Goal: Task Accomplishment & Management: Complete application form

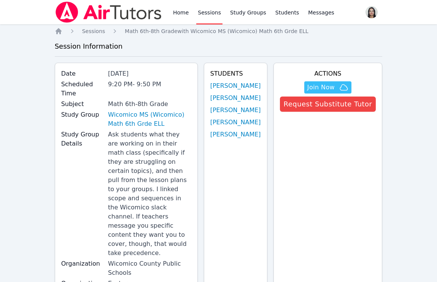
scroll to position [321, 0]
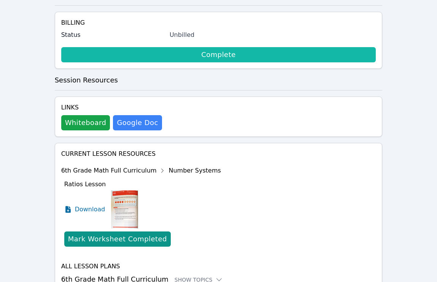
click at [257, 47] on link "Complete" at bounding box center [218, 54] width 315 height 15
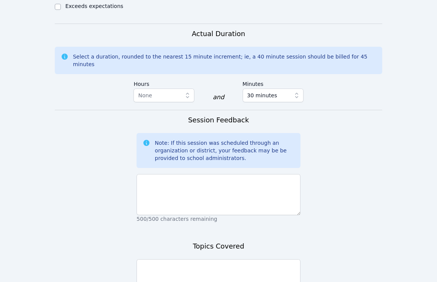
scroll to position [486, 0]
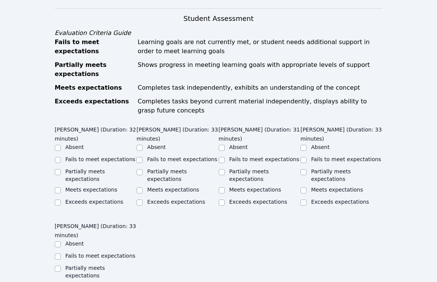
click at [68, 199] on label "Exceeds expectations" at bounding box center [94, 202] width 58 height 6
click at [61, 200] on input "Exceeds expectations" at bounding box center [58, 203] width 6 height 6
checkbox input "true"
click at [139, 200] on input "Exceeds expectations" at bounding box center [139, 203] width 6 height 6
checkbox input "true"
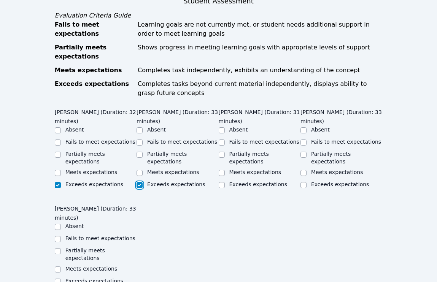
scroll to position [507, 0]
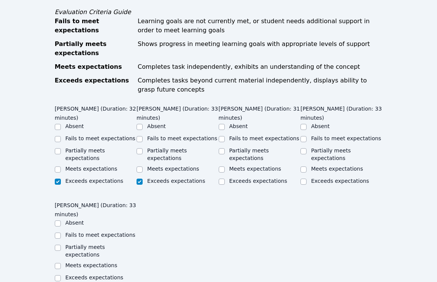
click at [88, 165] on div "Meets expectations" at bounding box center [96, 169] width 82 height 9
click at [89, 166] on label "Meets expectations" at bounding box center [91, 169] width 52 height 6
click at [61, 167] on input "Meets expectations" at bounding box center [58, 170] width 6 height 6
checkbox input "true"
checkbox input "false"
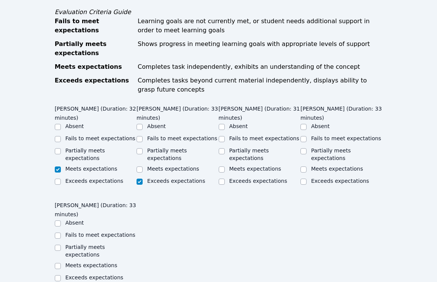
click at [84, 147] on label "Partially meets expectations" at bounding box center [85, 154] width 40 height 14
click at [61, 148] on input "Partially meets expectations" at bounding box center [58, 151] width 6 height 6
checkbox input "true"
checkbox input "false"
click at [146, 165] on div "Meets expectations" at bounding box center [177, 169] width 82 height 9
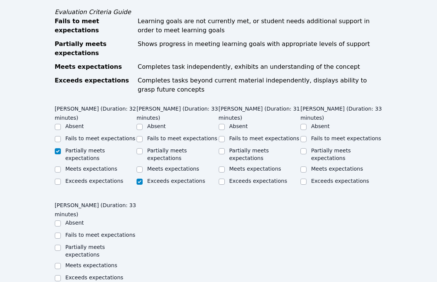
click at [155, 166] on label "Meets expectations" at bounding box center [173, 169] width 52 height 6
click at [143, 167] on input "Meets expectations" at bounding box center [139, 170] width 6 height 6
checkbox input "true"
checkbox input "false"
click at [241, 165] on div "Meets expectations" at bounding box center [255, 169] width 52 height 8
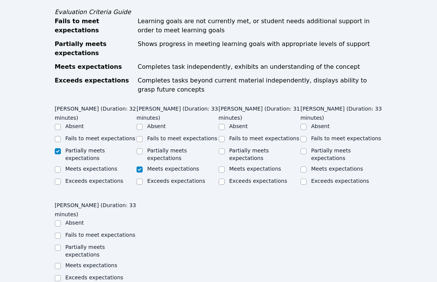
click at [241, 166] on label "Meets expectations" at bounding box center [255, 169] width 52 height 6
click at [225, 167] on input "Meets expectations" at bounding box center [222, 170] width 6 height 6
checkbox input "true"
click at [304, 167] on input "Meets expectations" at bounding box center [303, 170] width 6 height 6
checkbox input "true"
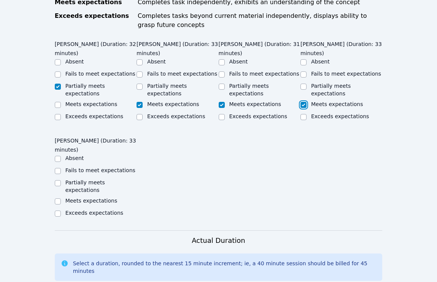
scroll to position [631, 0]
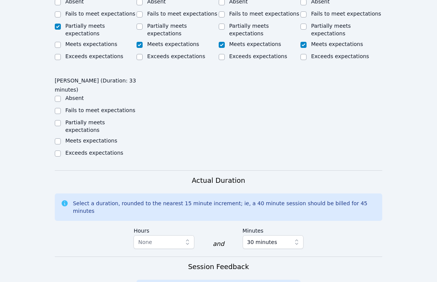
click at [81, 138] on label "Meets expectations" at bounding box center [91, 141] width 52 height 6
click at [61, 138] on input "Meets expectations" at bounding box center [58, 141] width 6 height 6
checkbox input "true"
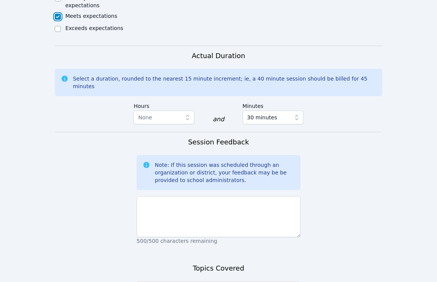
scroll to position [757, 0]
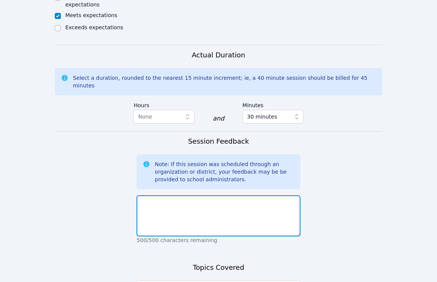
click at [213, 195] on textarea at bounding box center [218, 215] width 164 height 41
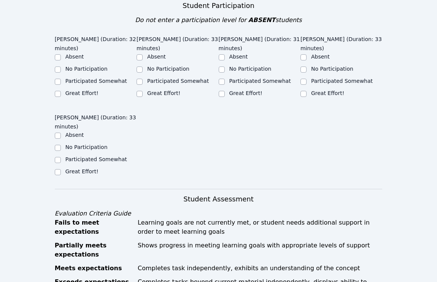
scroll to position [307, 0]
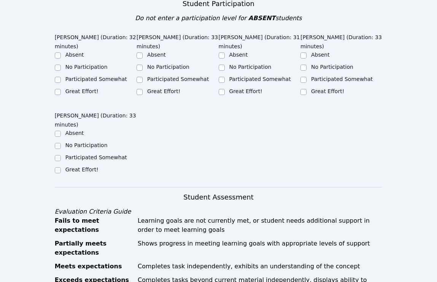
click at [78, 87] on div "Great Effort!" at bounding box center [81, 91] width 33 height 8
click at [75, 76] on label "Participated Somewhat" at bounding box center [96, 79] width 62 height 6
click at [61, 77] on input "Participated Somewhat" at bounding box center [58, 80] width 6 height 6
checkbox input "true"
drag, startPoint x: 145, startPoint y: 74, endPoint x: 162, endPoint y: 74, distance: 17.1
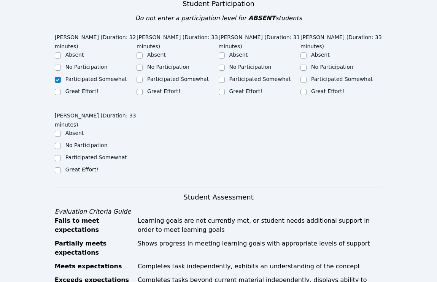
click at [145, 87] on div "Great Effort!" at bounding box center [177, 91] width 82 height 9
click at [140, 89] on input "Great Effort!" at bounding box center [139, 92] width 6 height 6
checkbox input "true"
click at [219, 89] on input "Great Effort!" at bounding box center [222, 92] width 6 height 6
checkbox input "true"
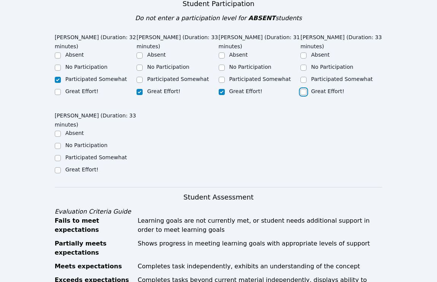
click at [303, 89] on input "Great Effort!" at bounding box center [303, 92] width 6 height 6
checkbox input "true"
click at [57, 167] on input "Great Effort!" at bounding box center [58, 170] width 6 height 6
checkbox input "true"
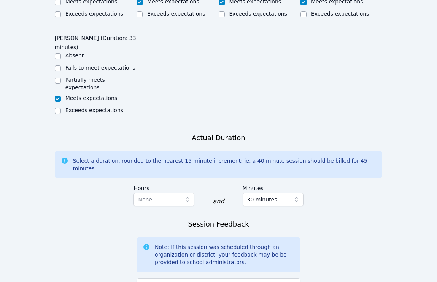
scroll to position [789, 0]
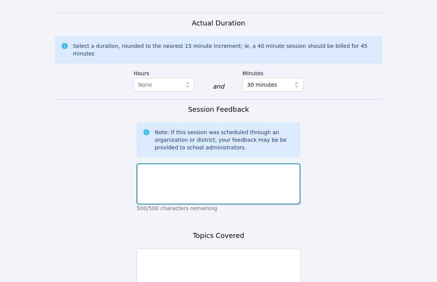
click at [171, 163] on textarea at bounding box center [218, 183] width 164 height 41
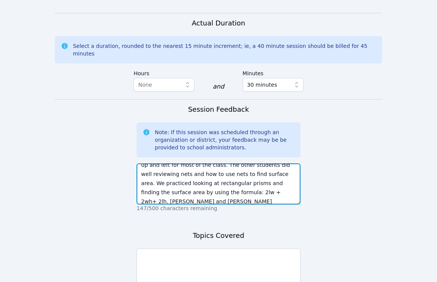
scroll to position [24, 0]
click at [218, 163] on textarea "Austin had some technical difficulties and got up and left for most of the clas…" at bounding box center [218, 183] width 164 height 41
type textarea "Austin had some technical difficulties and got up and left for most of the clas…"
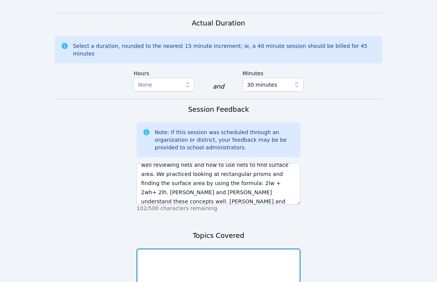
click at [209, 249] on textarea at bounding box center [218, 269] width 164 height 41
paste textarea "Austin had some technical difficulties and got up and left for most of the clas…"
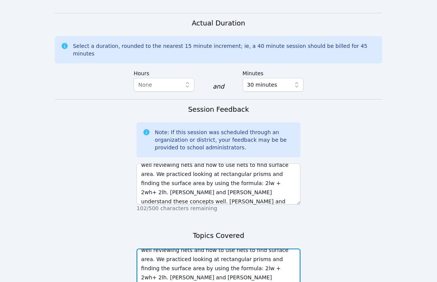
type textarea "Austin had some technical difficulties and got up and left for most of the clas…"
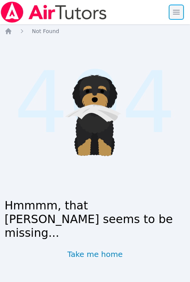
click at [176, 15] on span "button" at bounding box center [176, 12] width 17 height 17
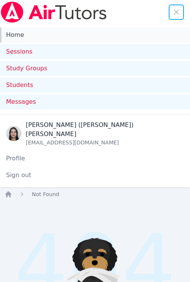
click at [21, 35] on link "Home" at bounding box center [95, 34] width 190 height 15
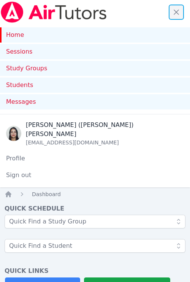
click at [176, 17] on span "button" at bounding box center [176, 12] width 17 height 17
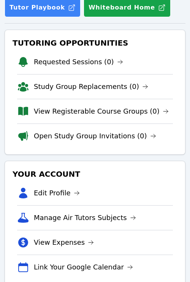
scroll to position [119, 0]
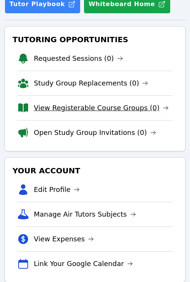
click at [120, 109] on link "View Registerable Course Groups (0)" at bounding box center [101, 108] width 135 height 11
